Goal: Information Seeking & Learning: Learn about a topic

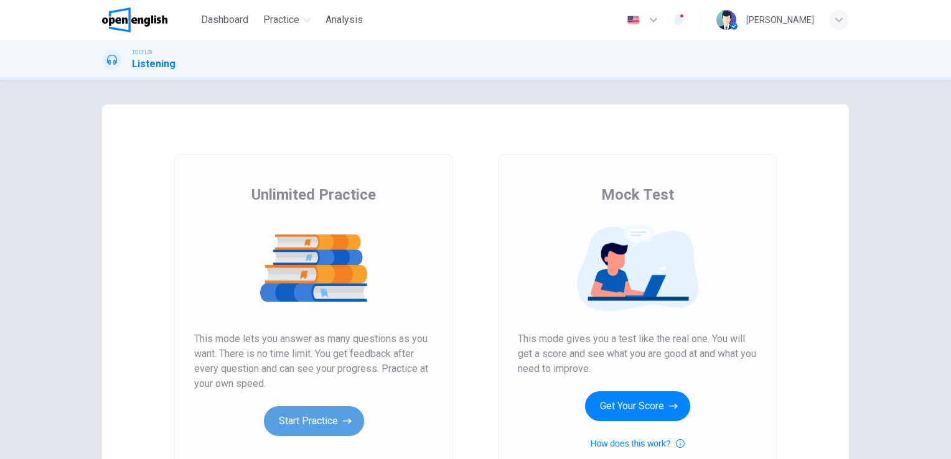
click at [319, 426] on button "Start Practice" at bounding box center [314, 421] width 100 height 30
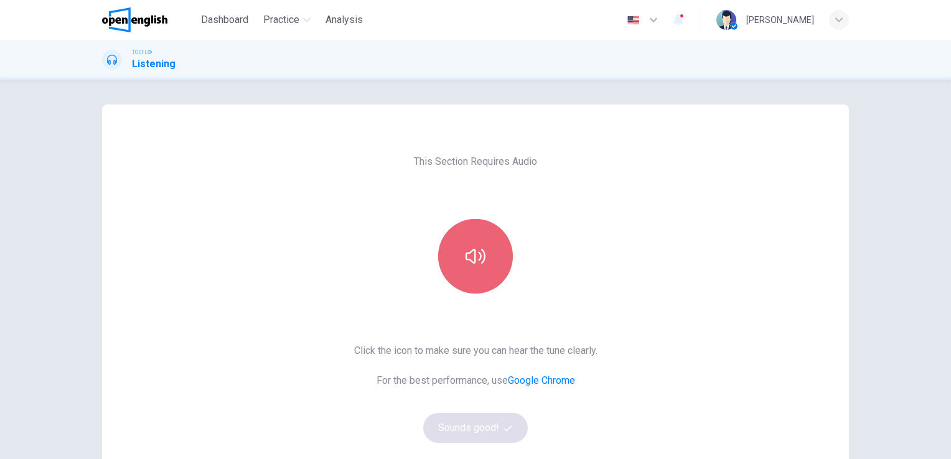
click at [476, 246] on icon "button" at bounding box center [476, 256] width 20 height 20
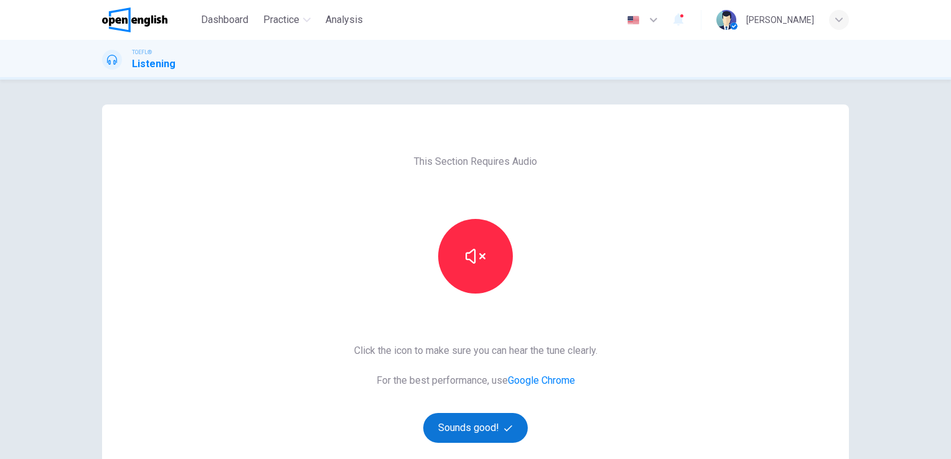
click at [481, 418] on button "Sounds good!" at bounding box center [475, 428] width 105 height 30
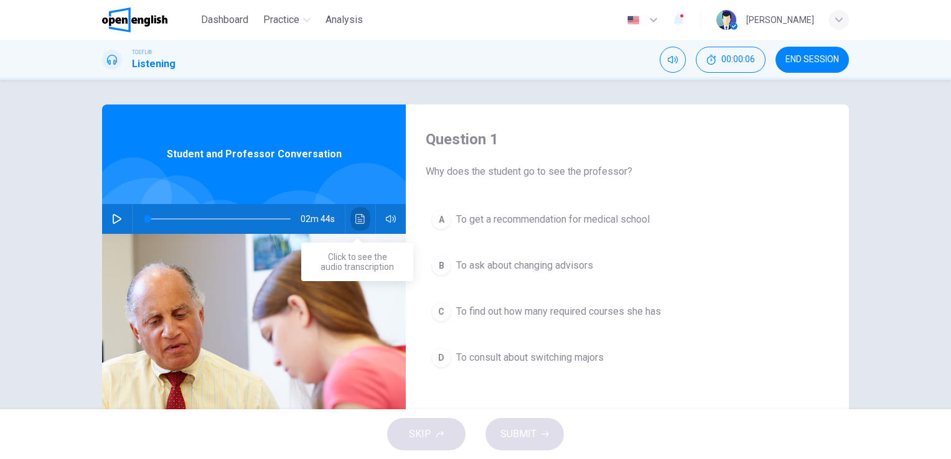
click at [355, 222] on icon "Click to see the audio transcription" at bounding box center [359, 219] width 9 height 10
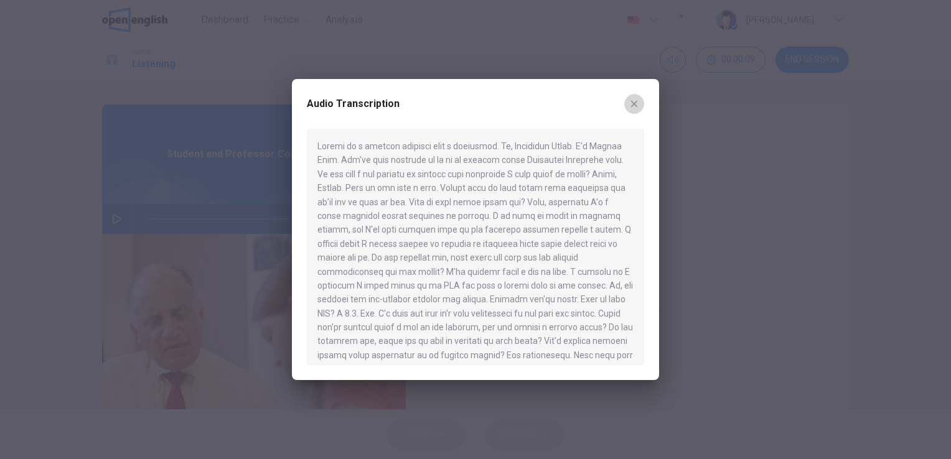
click at [631, 106] on icon "button" at bounding box center [634, 104] width 10 height 10
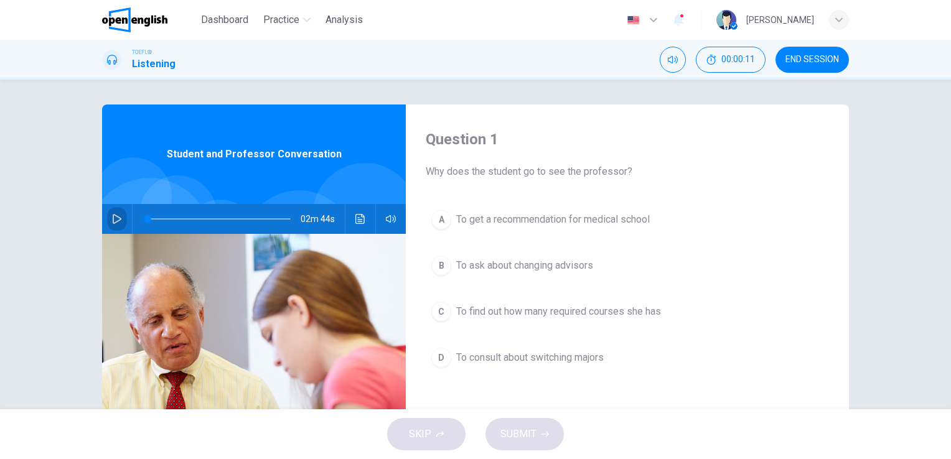
click at [112, 220] on icon "button" at bounding box center [117, 219] width 10 height 10
click at [356, 225] on button "Click to see the audio transcription" at bounding box center [360, 219] width 20 height 30
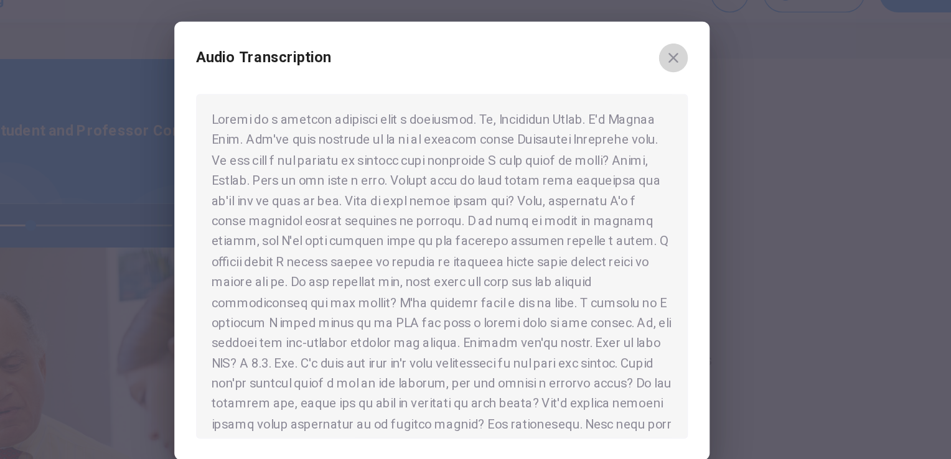
click at [635, 104] on icon "button" at bounding box center [634, 104] width 7 height 7
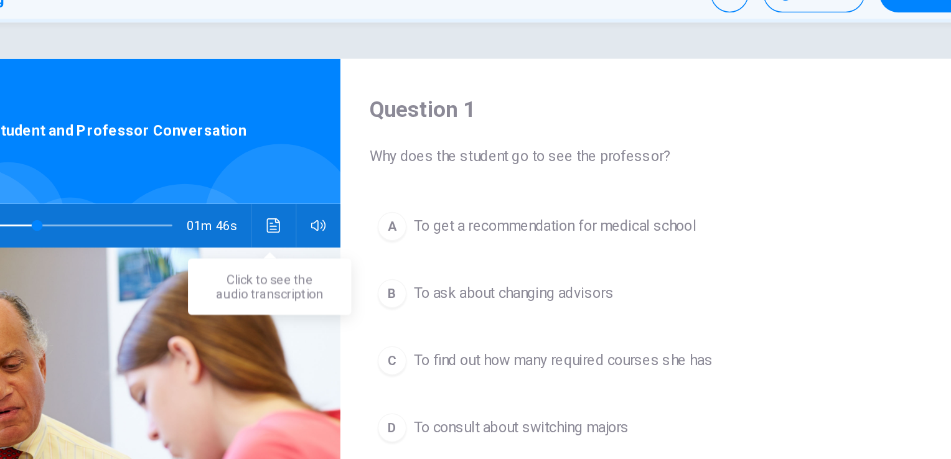
scroll to position [1, 0]
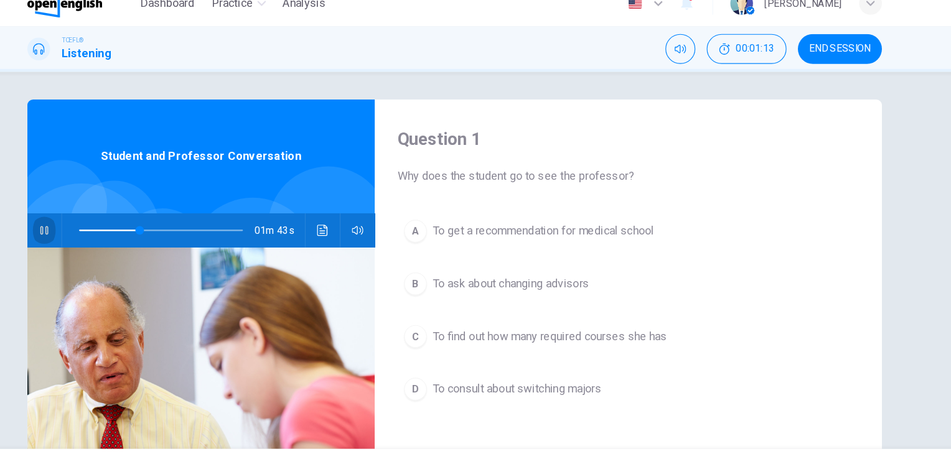
click at [112, 217] on icon "button" at bounding box center [117, 218] width 10 height 10
click at [359, 218] on icon "Click to see the audio transcription" at bounding box center [359, 218] width 9 height 10
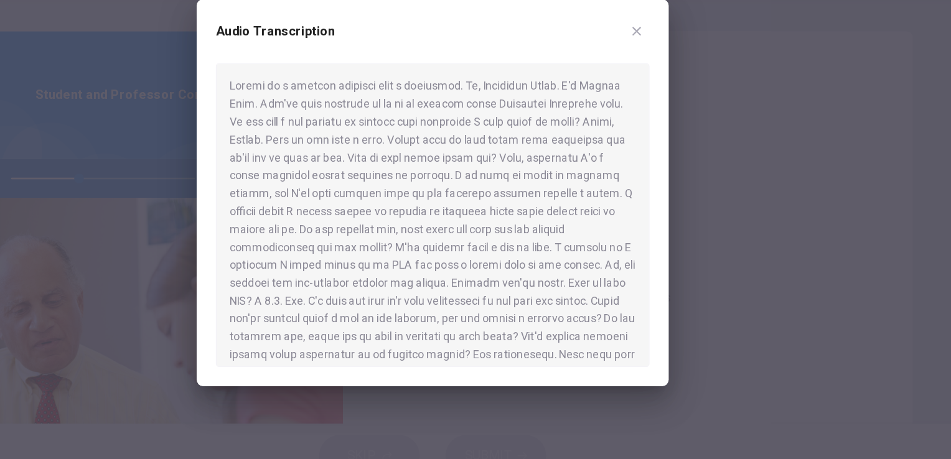
click at [636, 326] on div at bounding box center [475, 247] width 337 height 237
click at [635, 298] on div at bounding box center [475, 247] width 337 height 237
click at [636, 283] on div at bounding box center [475, 247] width 337 height 237
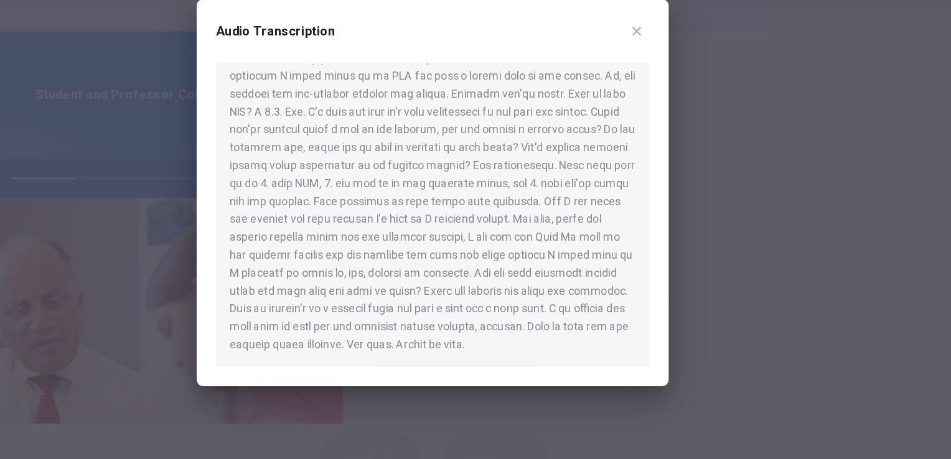
scroll to position [161, 0]
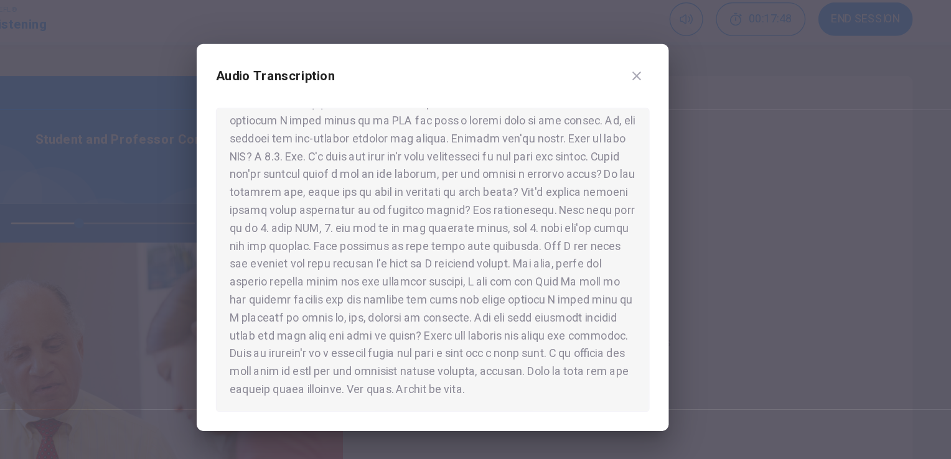
click at [633, 105] on icon "button" at bounding box center [634, 104] width 7 height 7
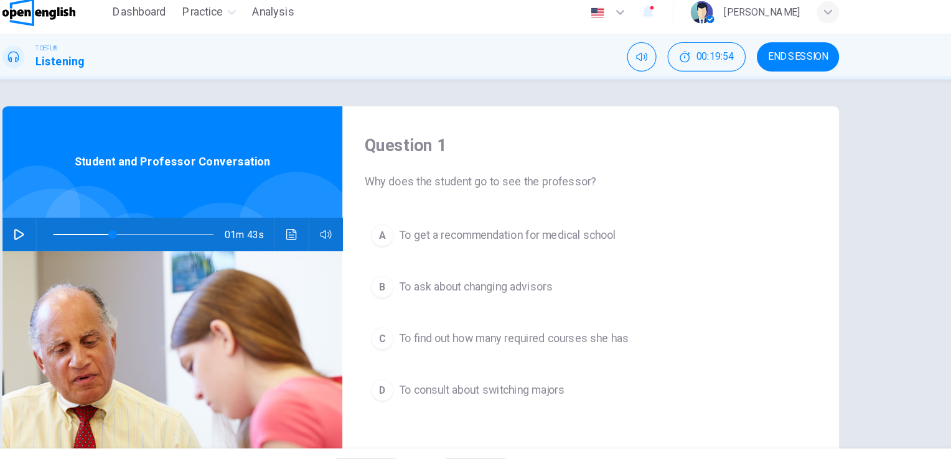
scroll to position [1, 0]
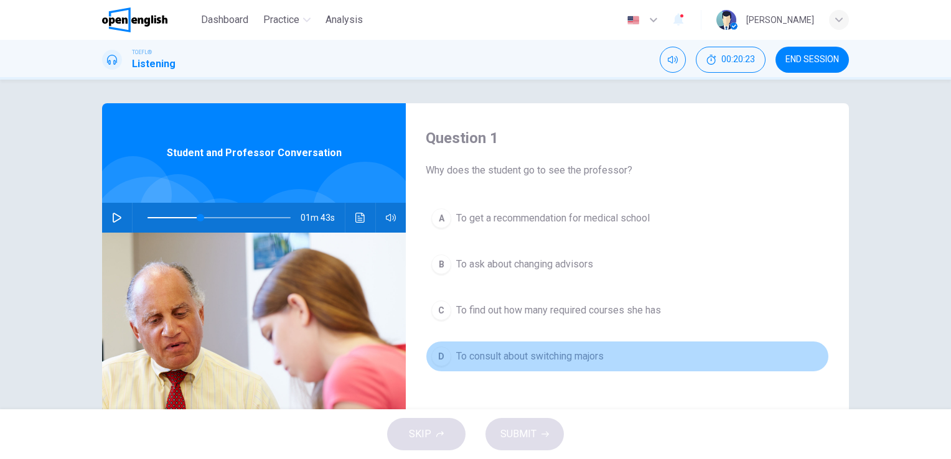
click at [503, 355] on span "To consult about switching majors" at bounding box center [530, 356] width 148 height 15
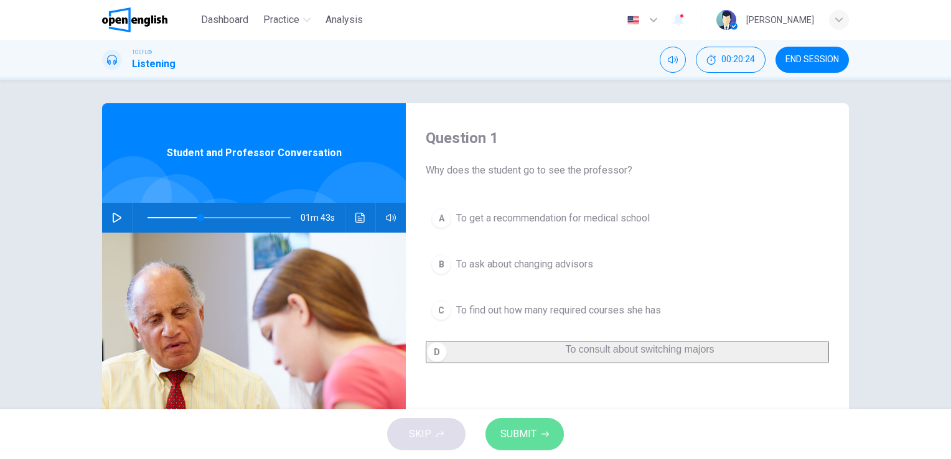
click at [533, 438] on span "SUBMIT" at bounding box center [518, 434] width 36 height 17
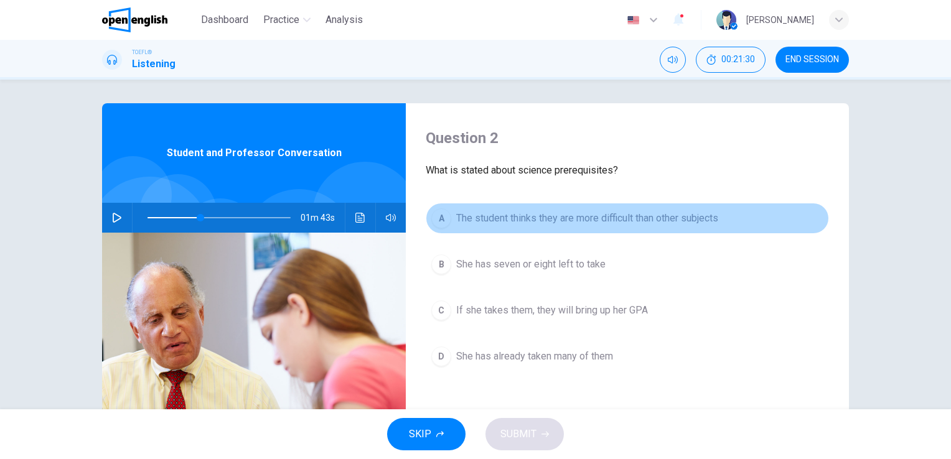
click at [548, 219] on span "The student thinks they are more difficult than other subjects" at bounding box center [587, 218] width 262 height 15
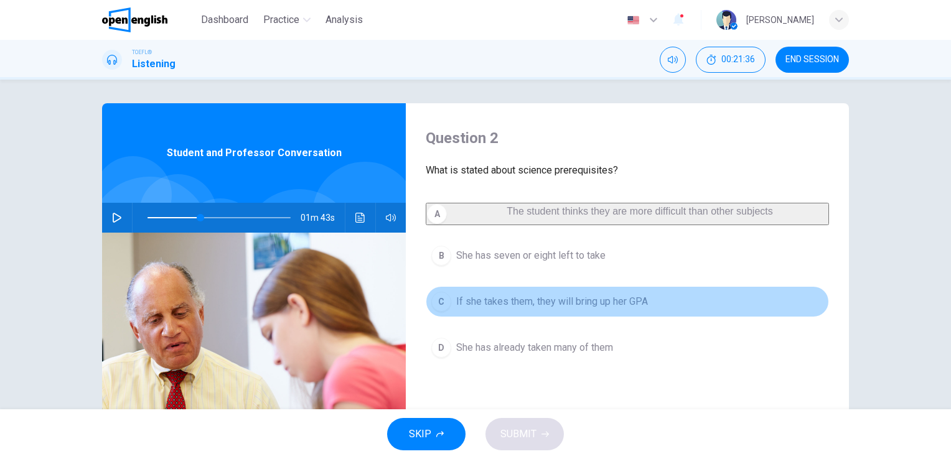
click at [558, 307] on span "If she takes them, they will bring up her GPA" at bounding box center [552, 301] width 192 height 15
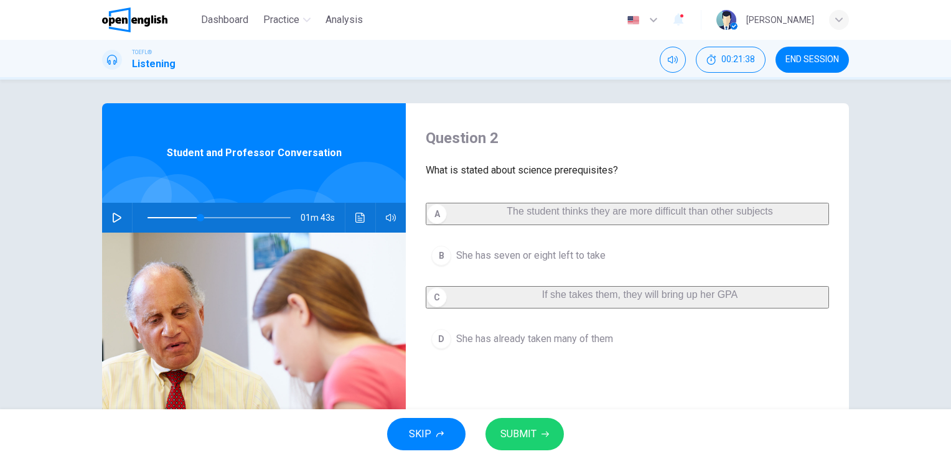
click at [540, 428] on button "SUBMIT" at bounding box center [524, 434] width 78 height 32
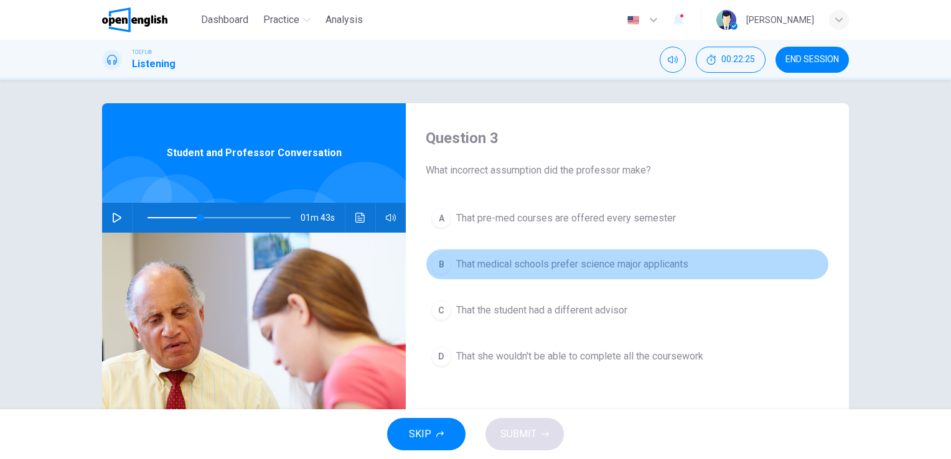
click at [581, 261] on span "That medical schools prefer science major applicants" at bounding box center [572, 264] width 232 height 15
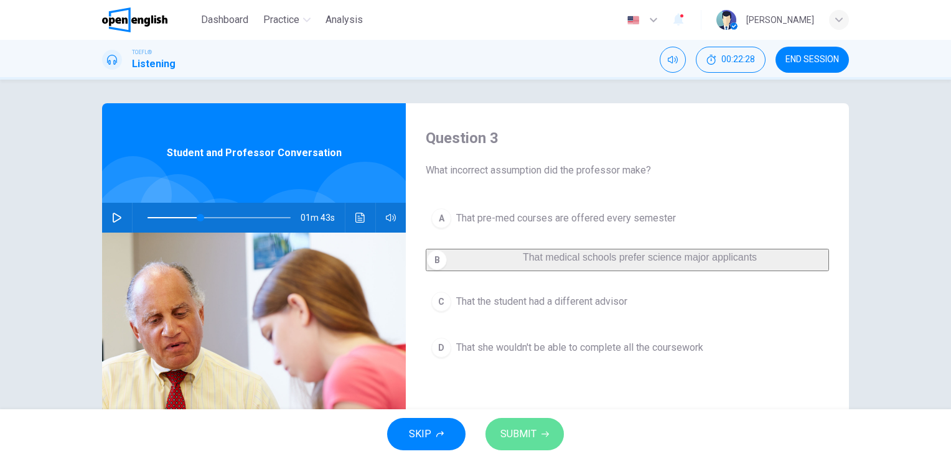
click at [524, 429] on span "SUBMIT" at bounding box center [518, 434] width 36 height 17
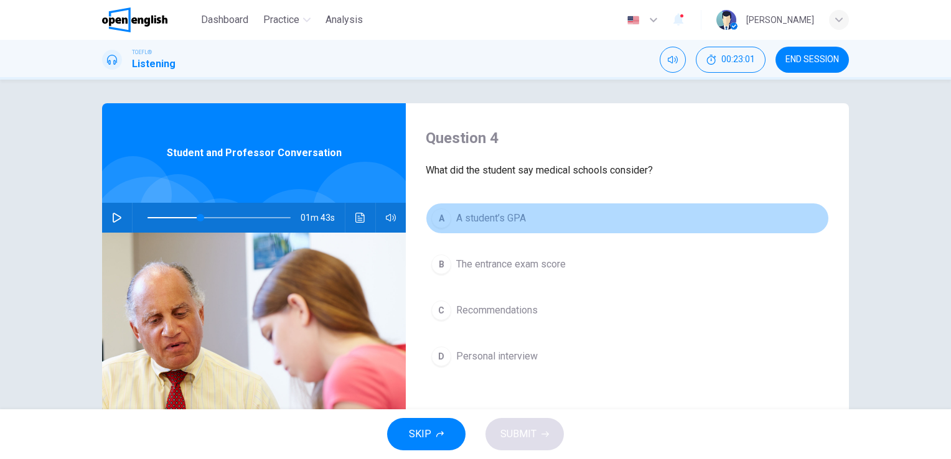
click at [485, 217] on span "A student’s GPA" at bounding box center [491, 218] width 70 height 15
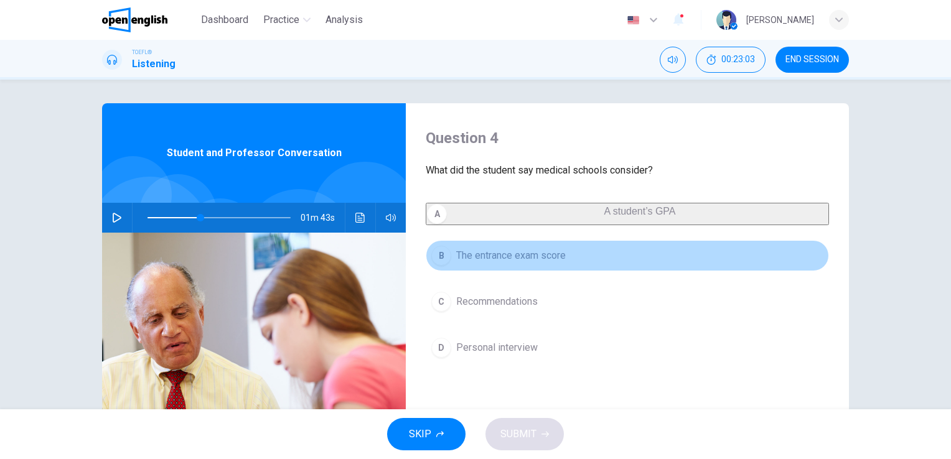
click at [477, 263] on span "The entrance exam score" at bounding box center [511, 255] width 110 height 15
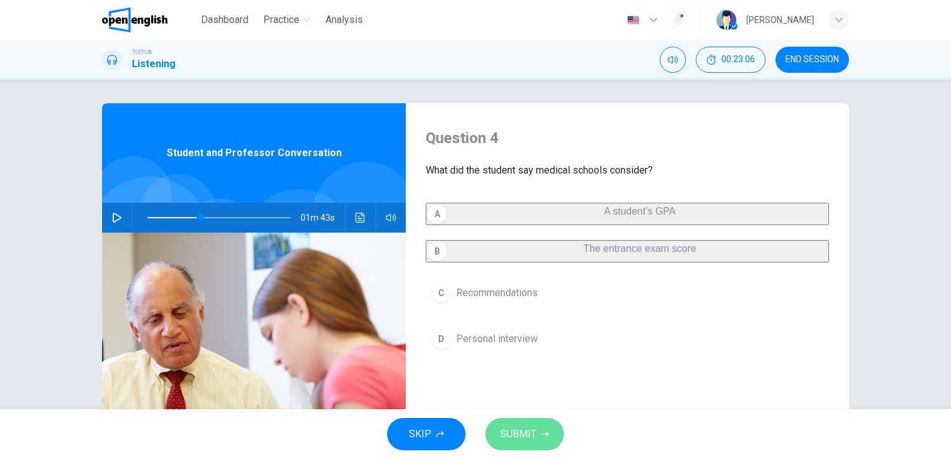
click at [517, 439] on span "SUBMIT" at bounding box center [518, 434] width 36 height 17
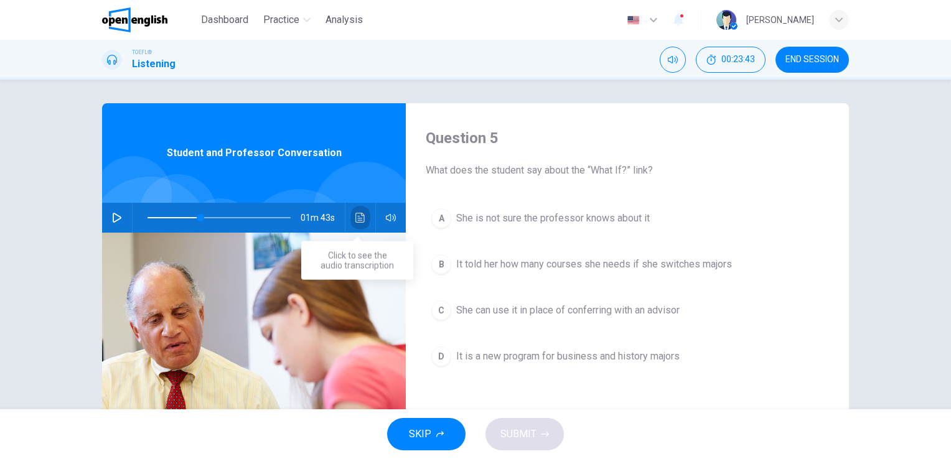
click at [356, 218] on icon "Click to see the audio transcription" at bounding box center [360, 218] width 10 height 10
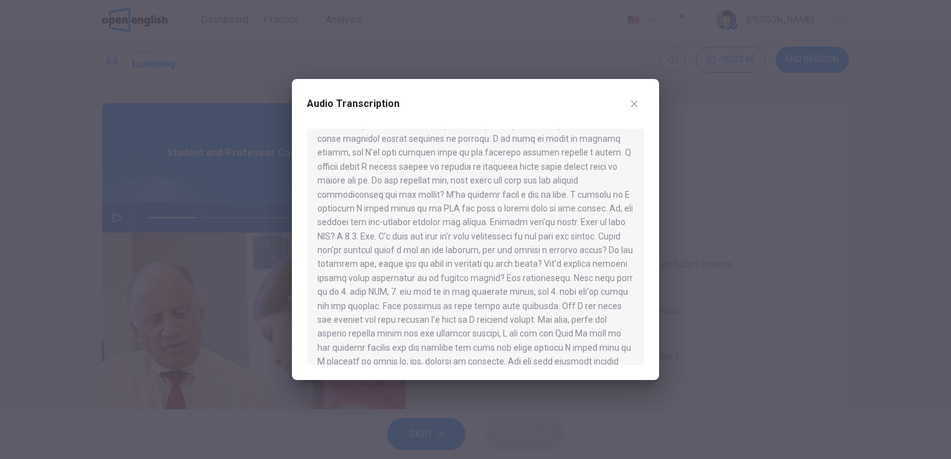
scroll to position [103, 0]
click at [635, 108] on icon "button" at bounding box center [634, 104] width 10 height 10
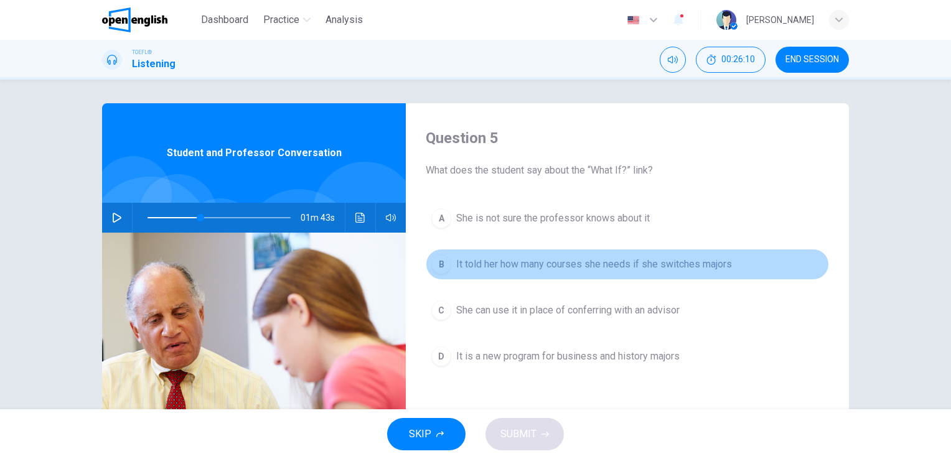
click at [599, 263] on span "It told her how many courses she needs if she switches majors" at bounding box center [594, 264] width 276 height 15
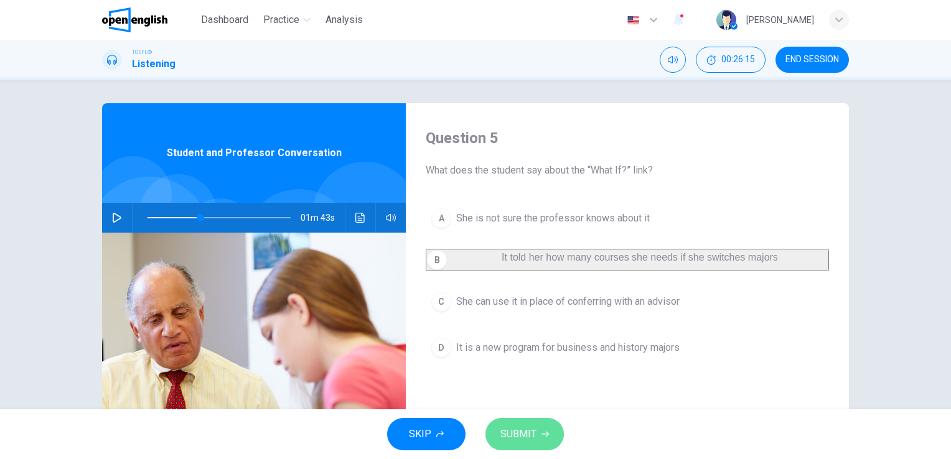
click at [530, 433] on span "SUBMIT" at bounding box center [518, 434] width 36 height 17
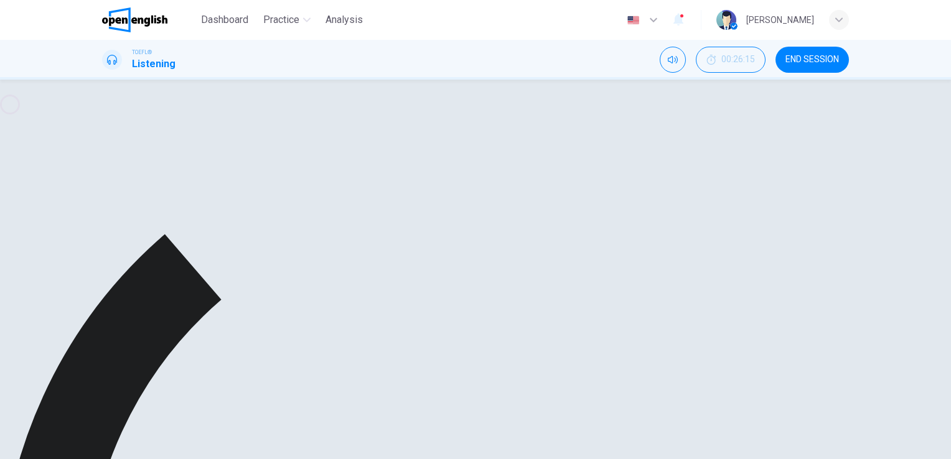
type input "**"
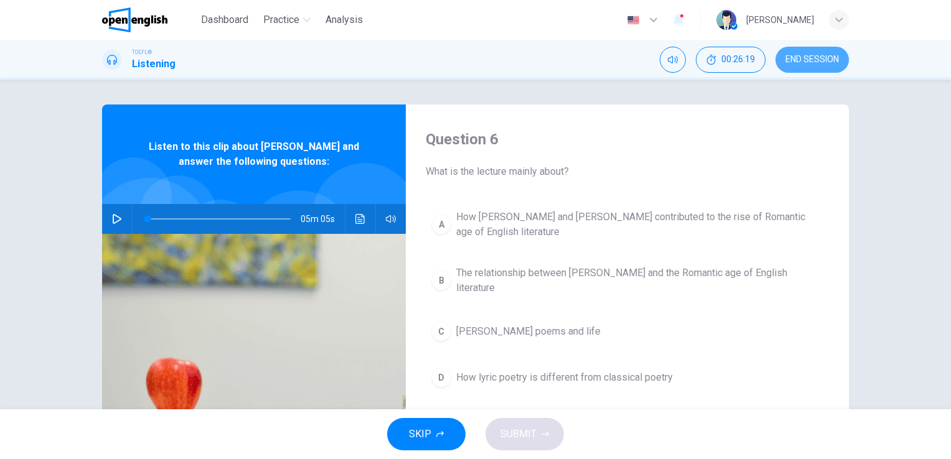
click at [790, 65] on button "END SESSION" at bounding box center [812, 60] width 73 height 26
